Goal: Find specific page/section: Find specific page/section

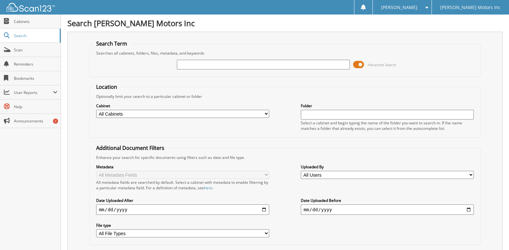
click at [238, 65] on input "text" at bounding box center [263, 65] width 173 height 10
type input "2571852"
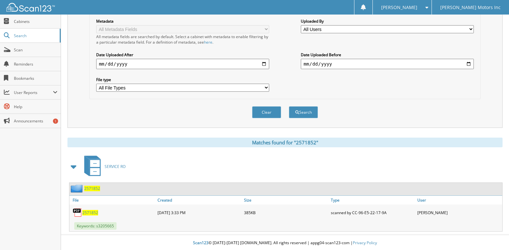
scroll to position [147, 0]
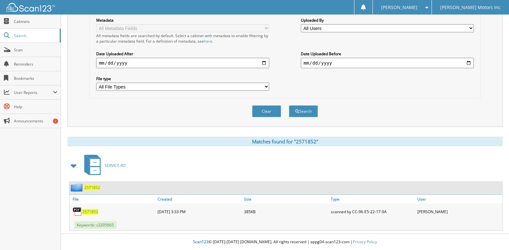
click at [87, 213] on span "2571852" at bounding box center [90, 211] width 16 height 5
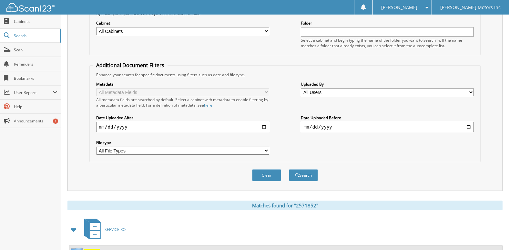
scroll to position [0, 0]
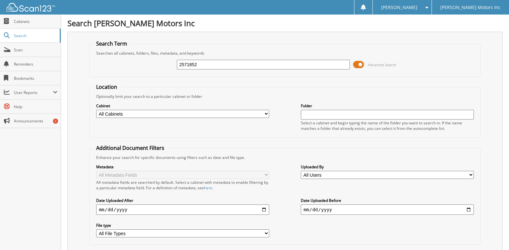
click at [239, 60] on input "2571852" at bounding box center [263, 65] width 173 height 10
paste input "7471"
type input "2574712"
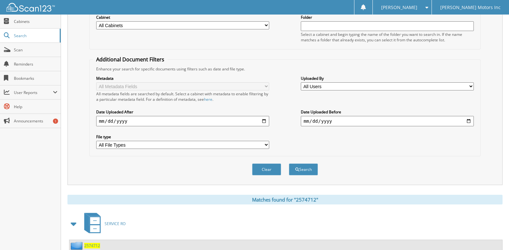
scroll to position [147, 0]
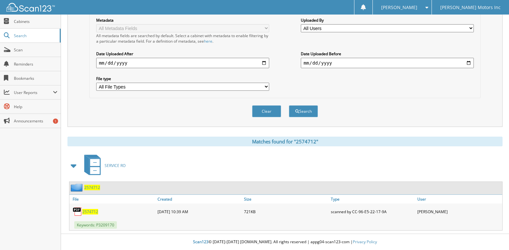
click at [89, 209] on span "2574712" at bounding box center [90, 211] width 16 height 5
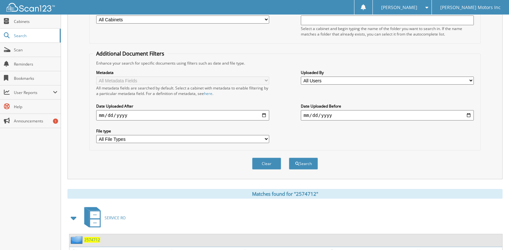
scroll to position [18, 0]
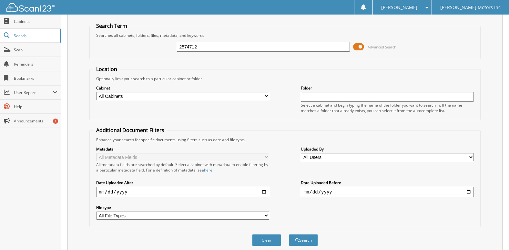
click at [201, 47] on input "2574712" at bounding box center [263, 47] width 173 height 10
paste input "74607"
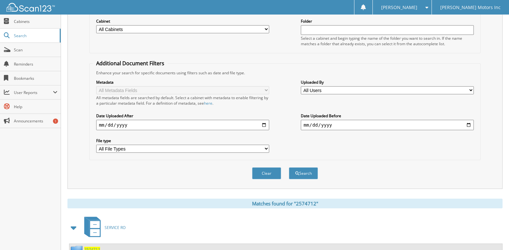
scroll to position [147, 0]
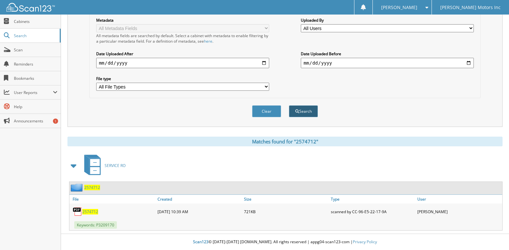
type input "2574607"
click at [294, 115] on button "Search" at bounding box center [303, 111] width 29 height 12
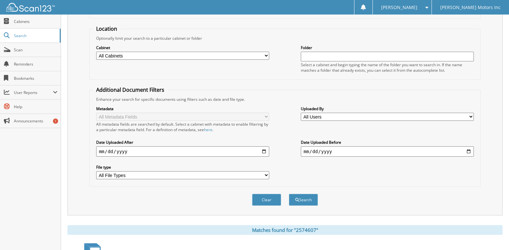
scroll to position [129, 0]
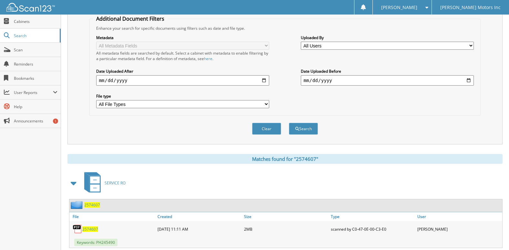
click at [92, 228] on span "2574607" at bounding box center [90, 228] width 16 height 5
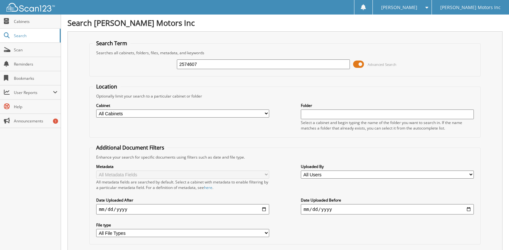
scroll to position [0, 0]
click at [202, 66] on input "2574607" at bounding box center [263, 65] width 173 height 10
paste input "74661"
type input "2574661"
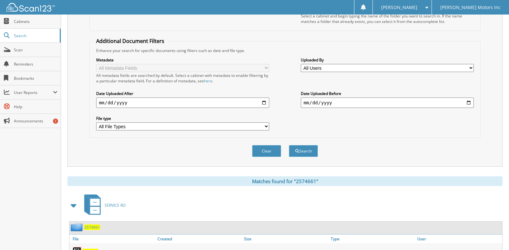
scroll to position [147, 0]
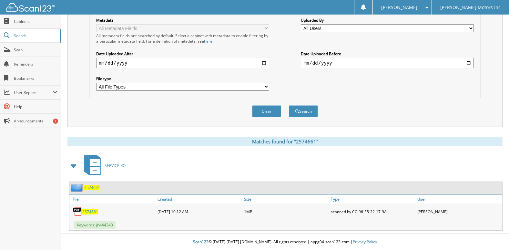
click at [93, 213] on span "2574661" at bounding box center [90, 211] width 16 height 5
